Goal: Navigation & Orientation: Find specific page/section

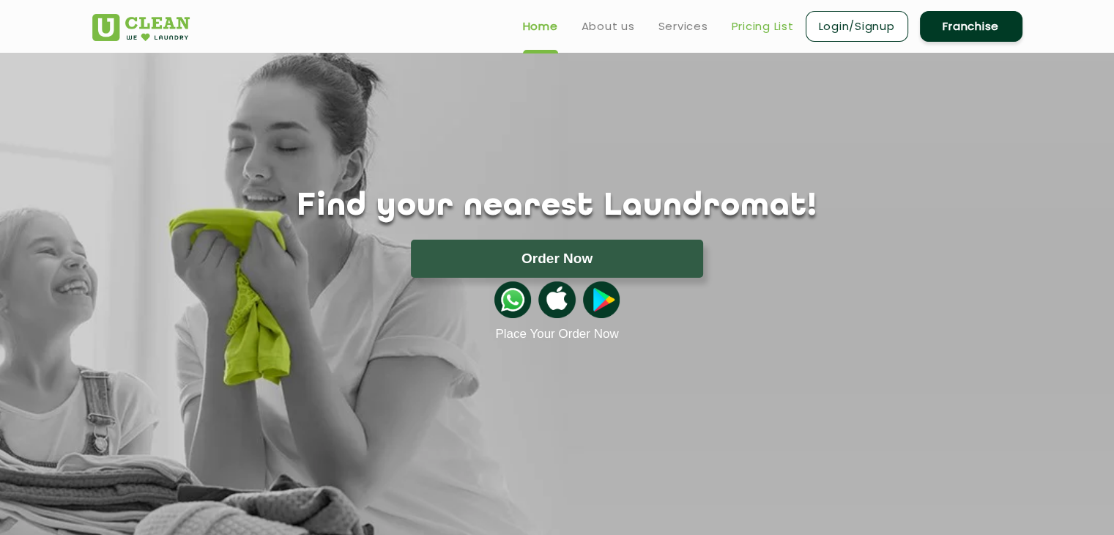
click at [744, 26] on link "Pricing List" at bounding box center [763, 27] width 62 height 18
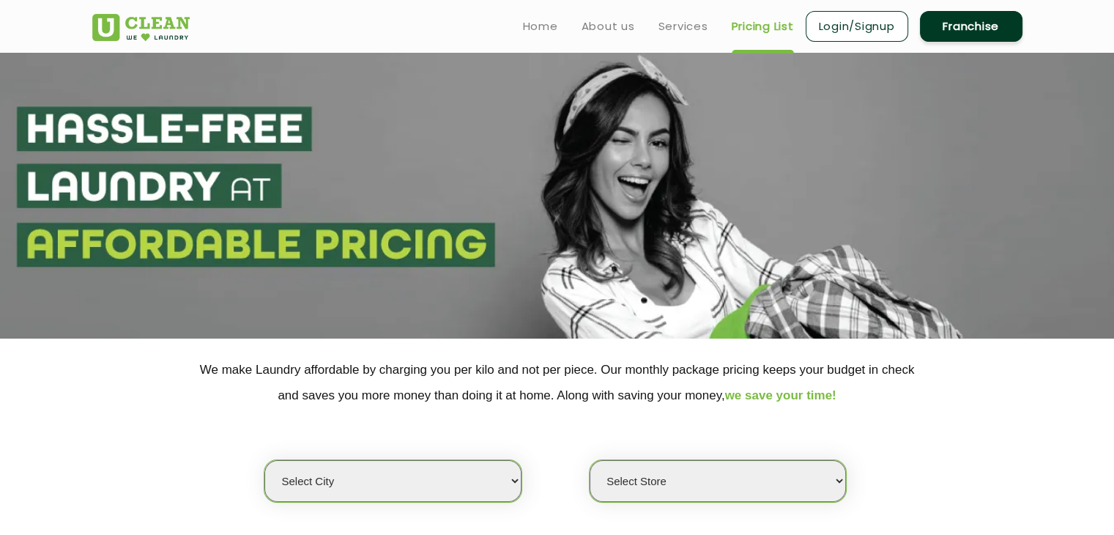
select select "0"
click at [543, 21] on link "Home" at bounding box center [540, 27] width 35 height 18
